Goal: Find specific page/section: Find specific page/section

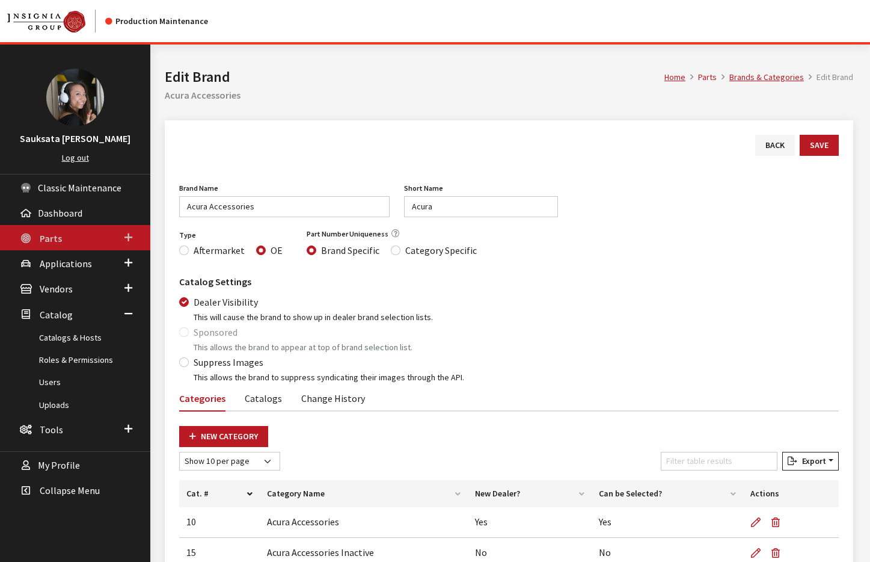
click at [69, 244] on link "Parts" at bounding box center [75, 237] width 150 height 25
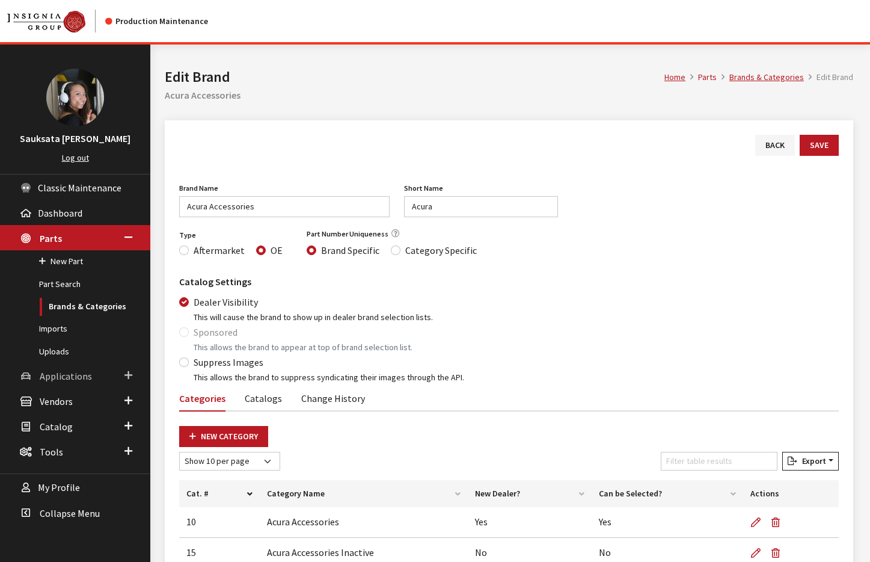
click at [81, 369] on link "Applications" at bounding box center [75, 375] width 150 height 25
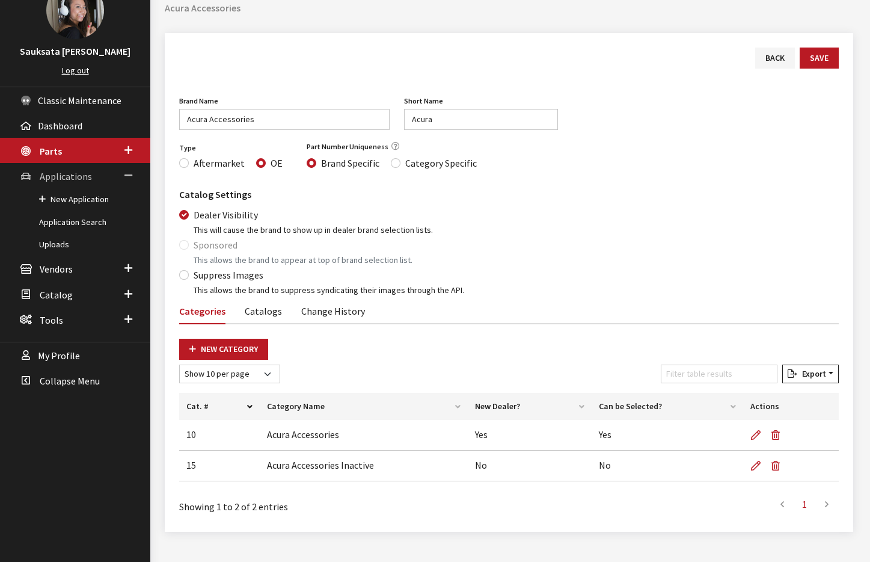
scroll to position [108, 0]
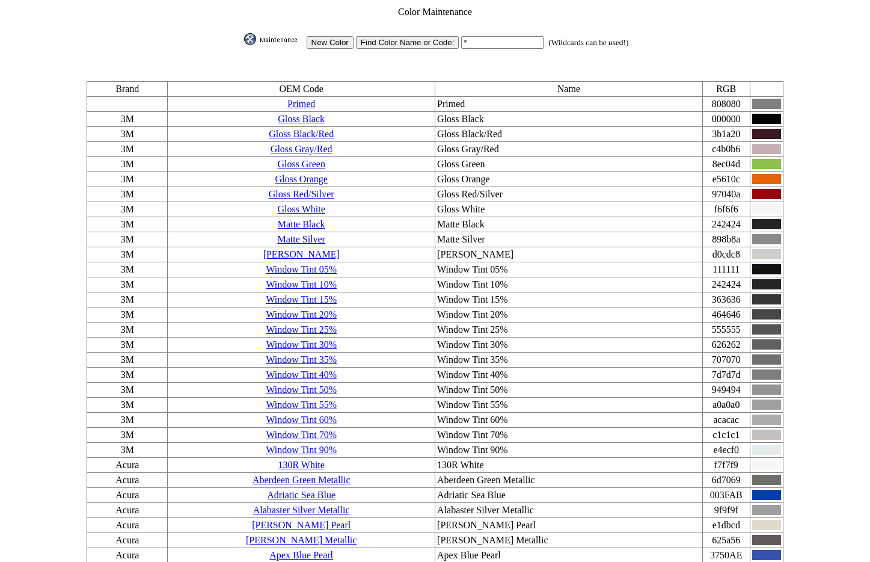
click at [325, 114] on link "Gloss Black" at bounding box center [301, 119] width 47 height 10
